Goal: Task Accomplishment & Management: Use online tool/utility

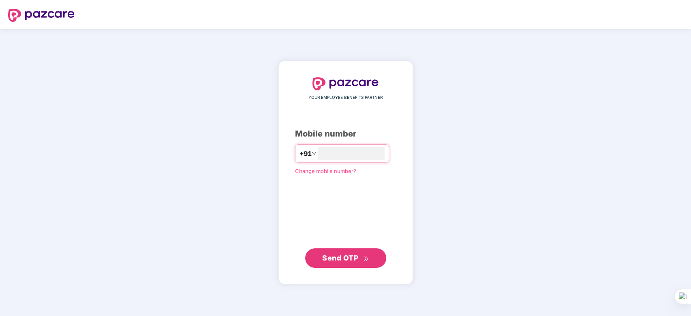
type input "**********"
click at [339, 258] on span "Send OTP" at bounding box center [340, 257] width 36 height 9
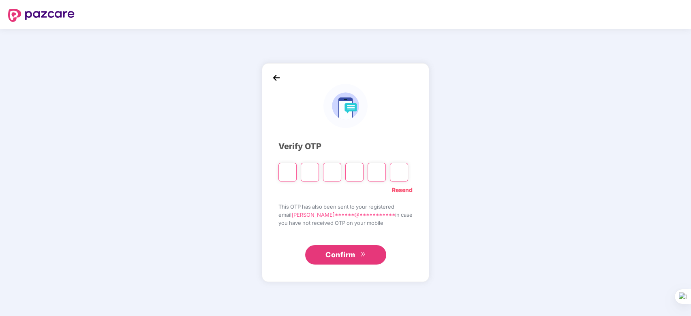
paste input "*"
type input "*"
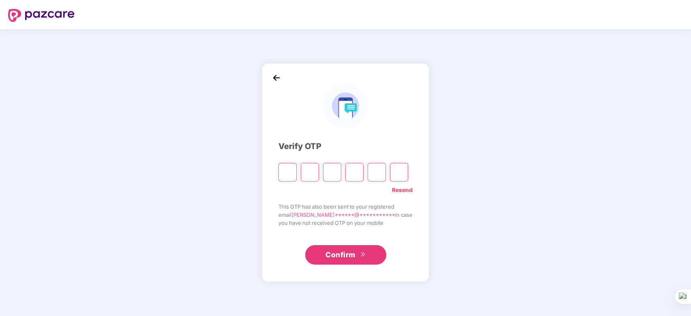
type input "*"
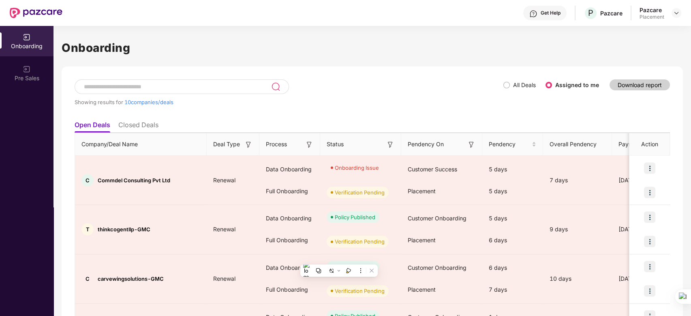
click at [143, 90] on div at bounding box center [182, 86] width 214 height 15
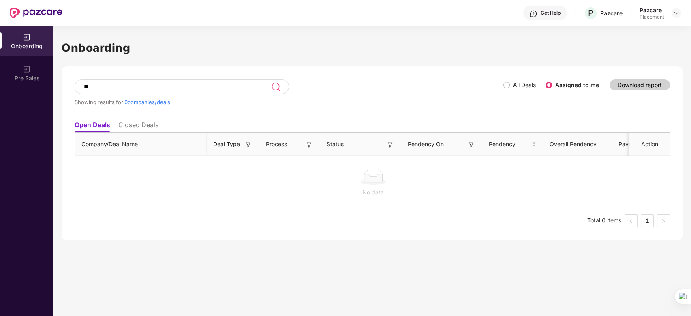
type input "*"
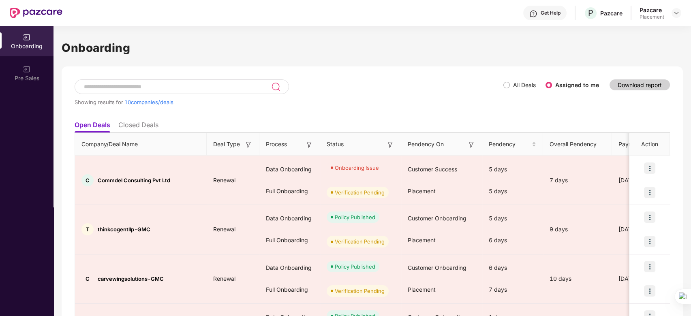
click at [334, 99] on div "Showing results for 10 companies/deals" at bounding box center [289, 102] width 429 height 6
